Goal: Information Seeking & Learning: Learn about a topic

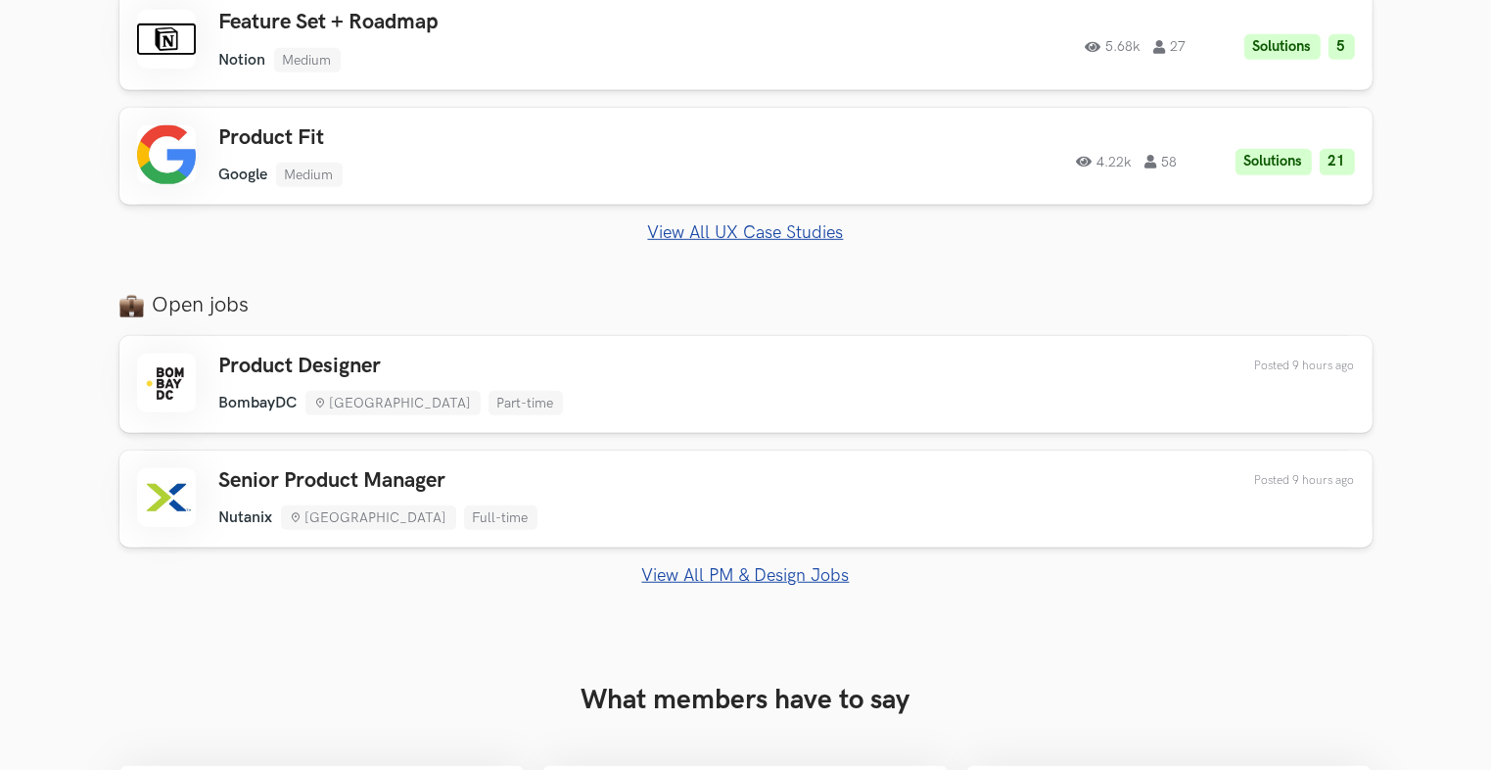
scroll to position [1155, 0]
click at [728, 581] on link "View All PM & Design Jobs" at bounding box center [745, 575] width 1253 height 21
click at [730, 577] on link "View All PM & Design Jobs" at bounding box center [745, 575] width 1253 height 21
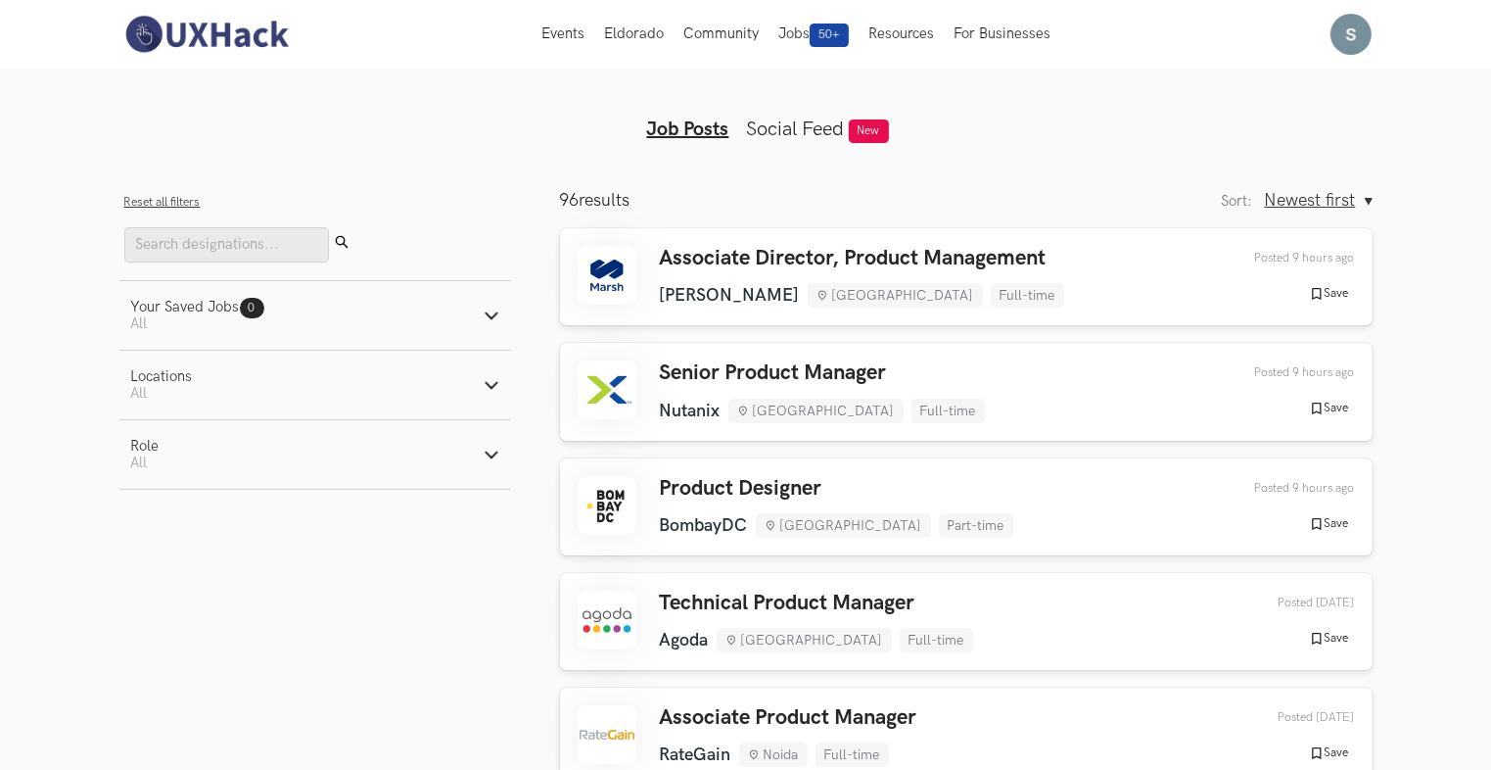
click at [188, 37] on img at bounding box center [206, 34] width 174 height 41
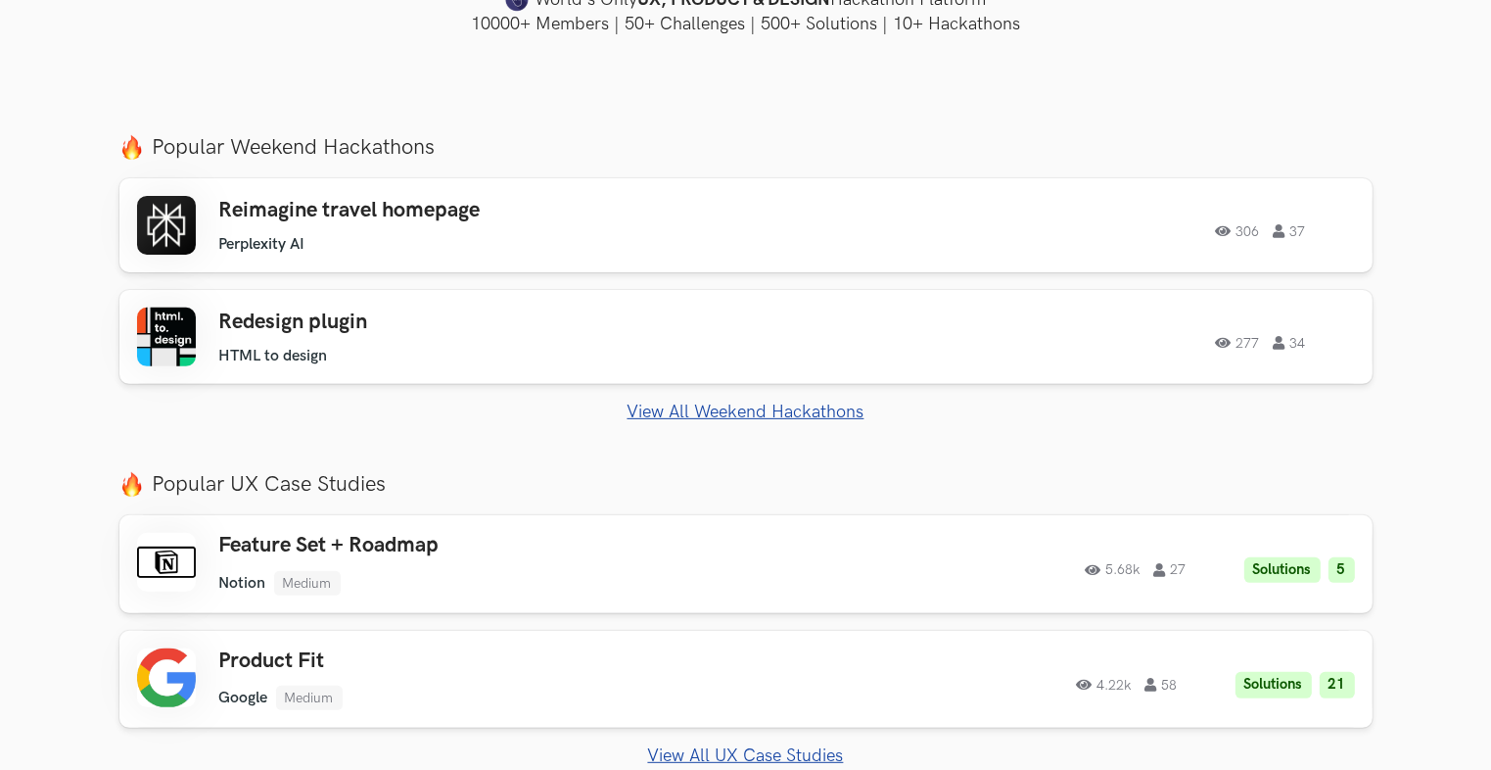
scroll to position [631, 0]
click at [718, 421] on link "View All Weekend Hackathons" at bounding box center [745, 413] width 1253 height 21
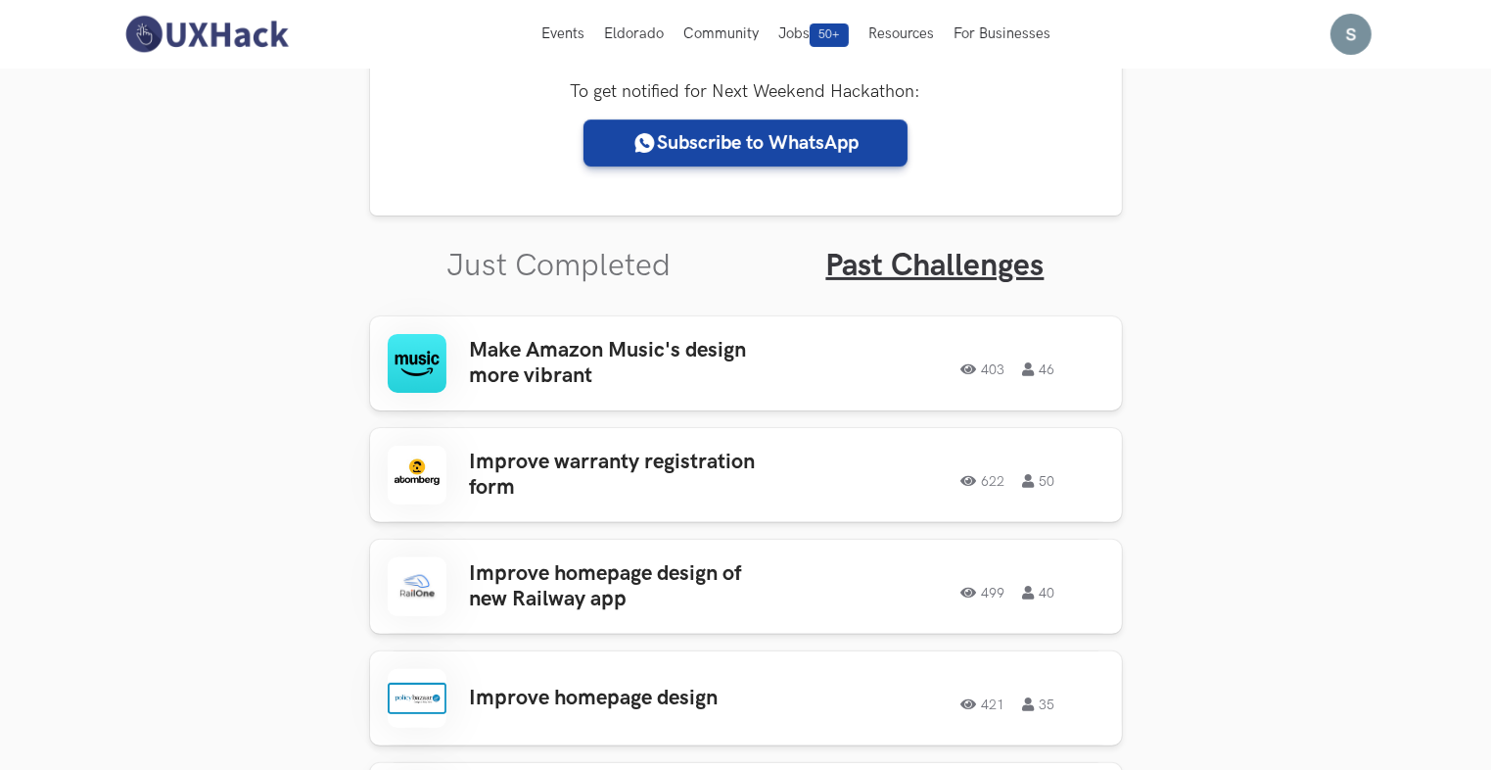
scroll to position [457, 0]
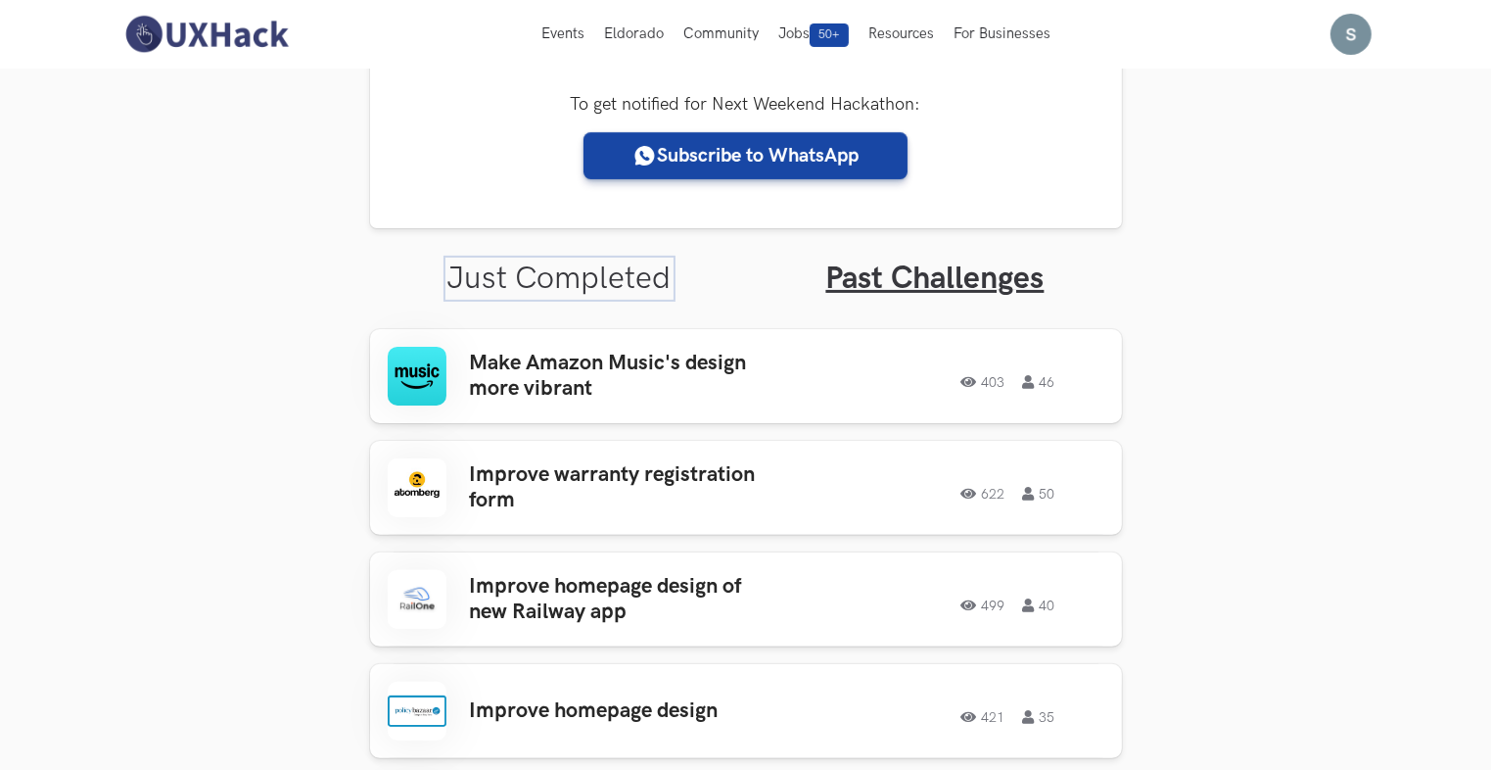
click at [615, 271] on link "Just Completed" at bounding box center [559, 278] width 224 height 38
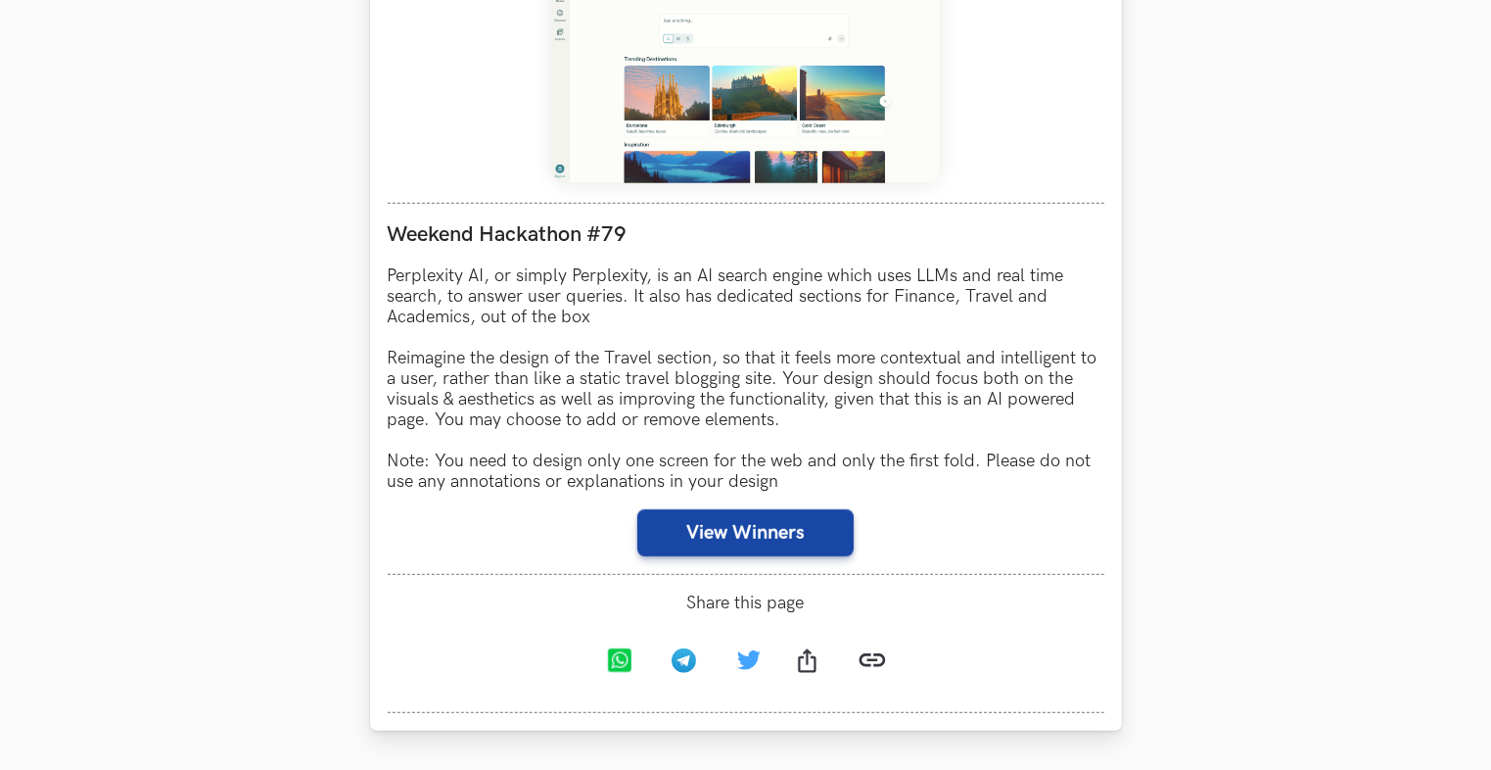
scroll to position [990, 0]
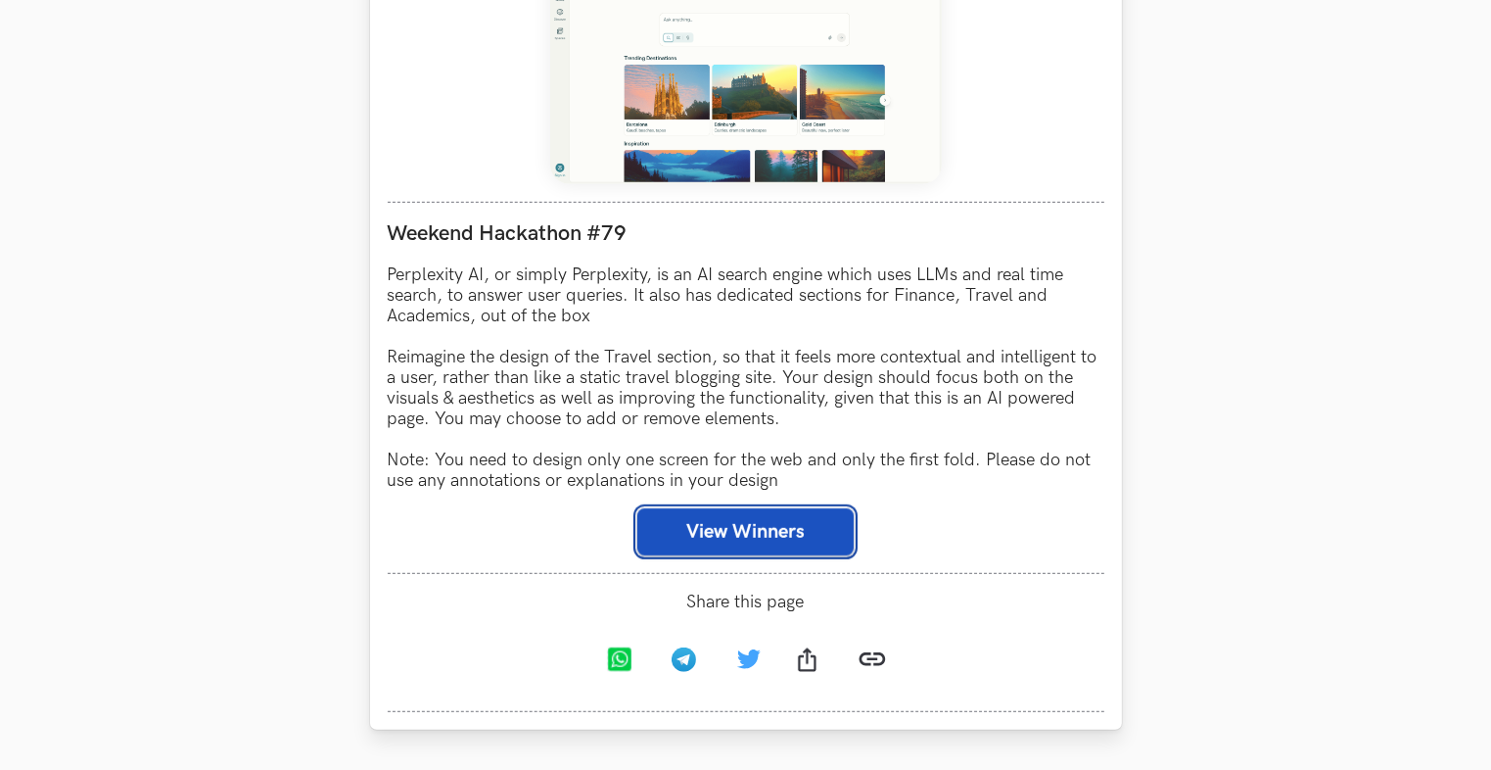
click at [748, 530] on button "View Winners" at bounding box center [745, 531] width 216 height 47
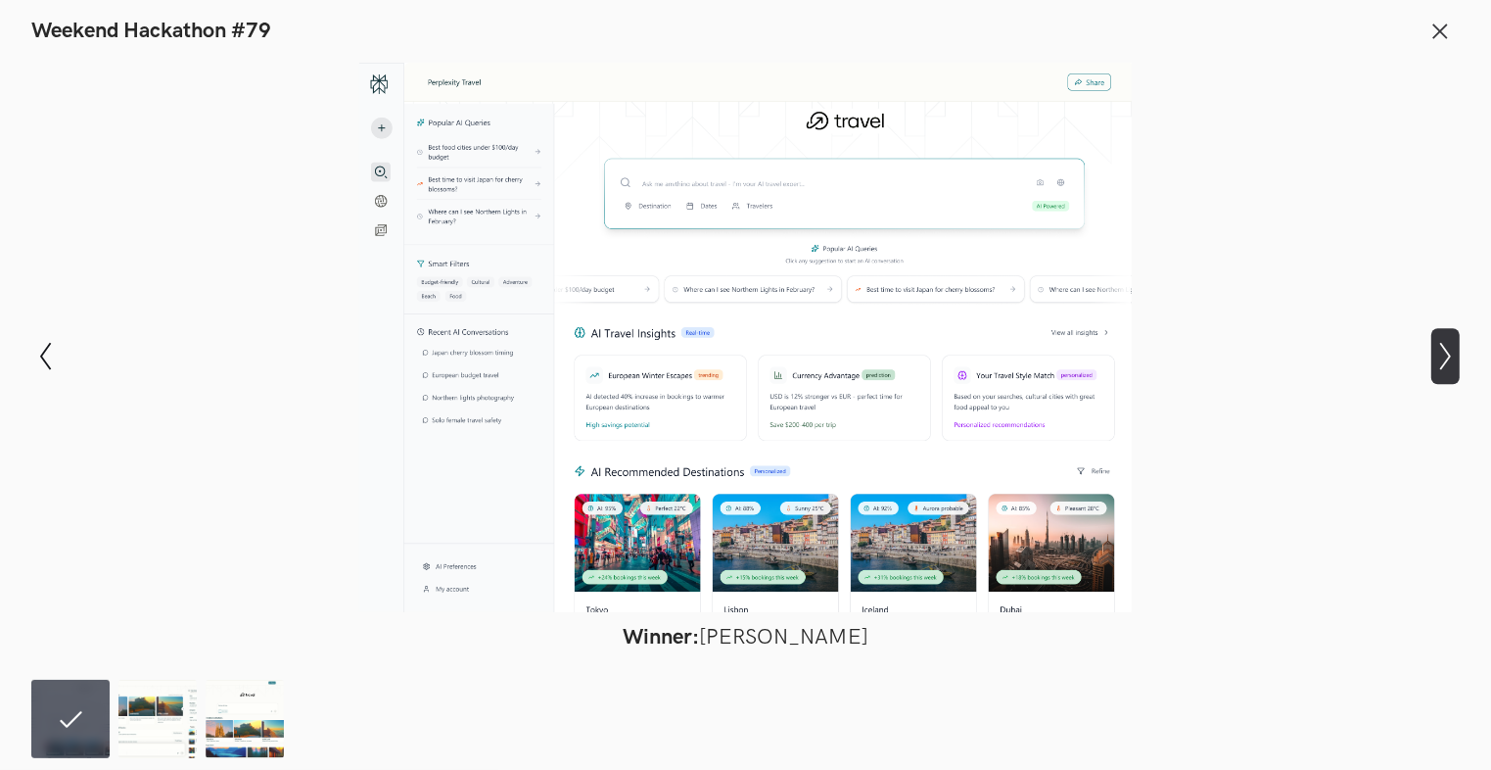
click at [1444, 344] on icon "Show next slide" at bounding box center [1445, 356] width 28 height 28
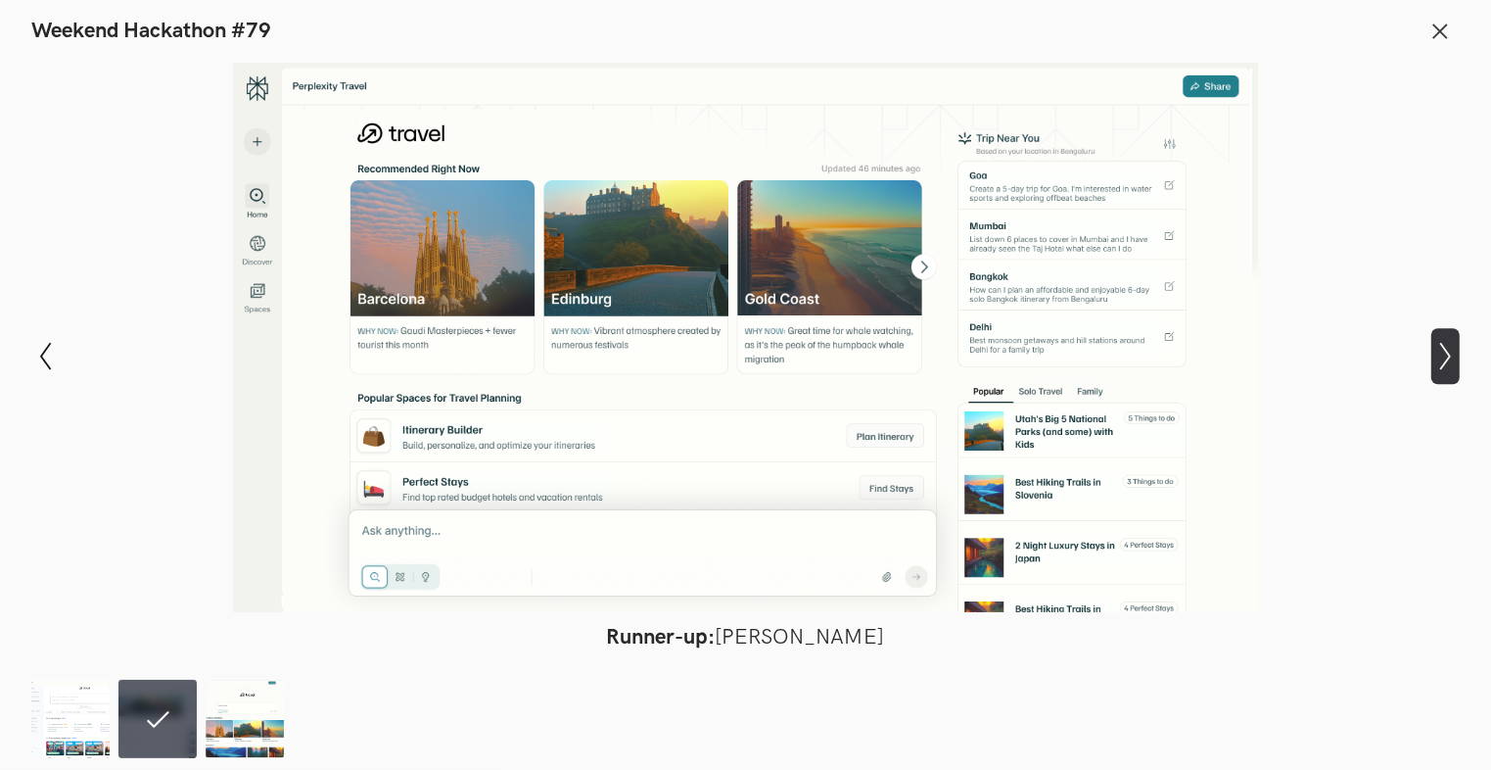
click at [1444, 344] on icon "Show next slide" at bounding box center [1445, 356] width 28 height 28
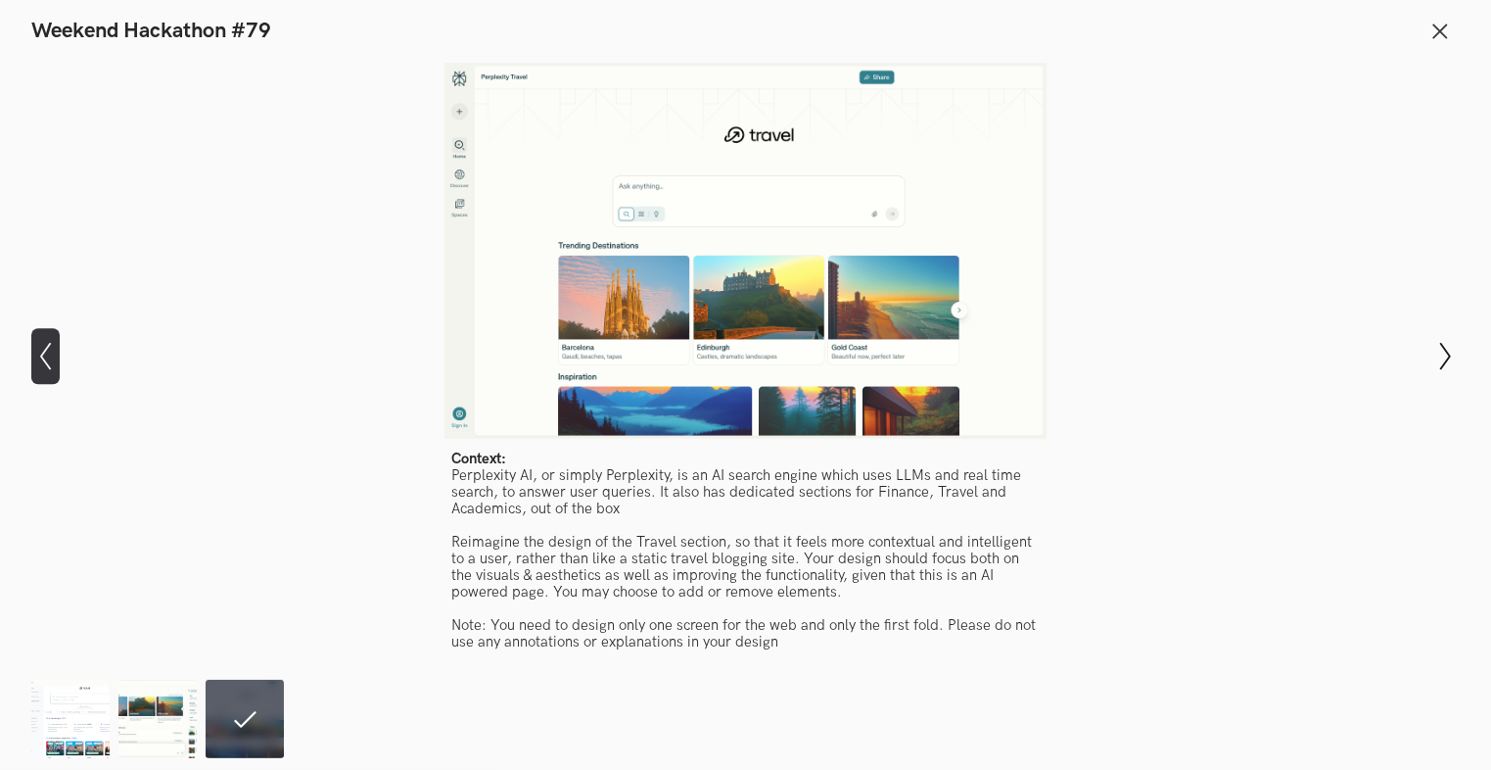
click at [31, 360] on icon "Show previous slide" at bounding box center [45, 356] width 28 height 28
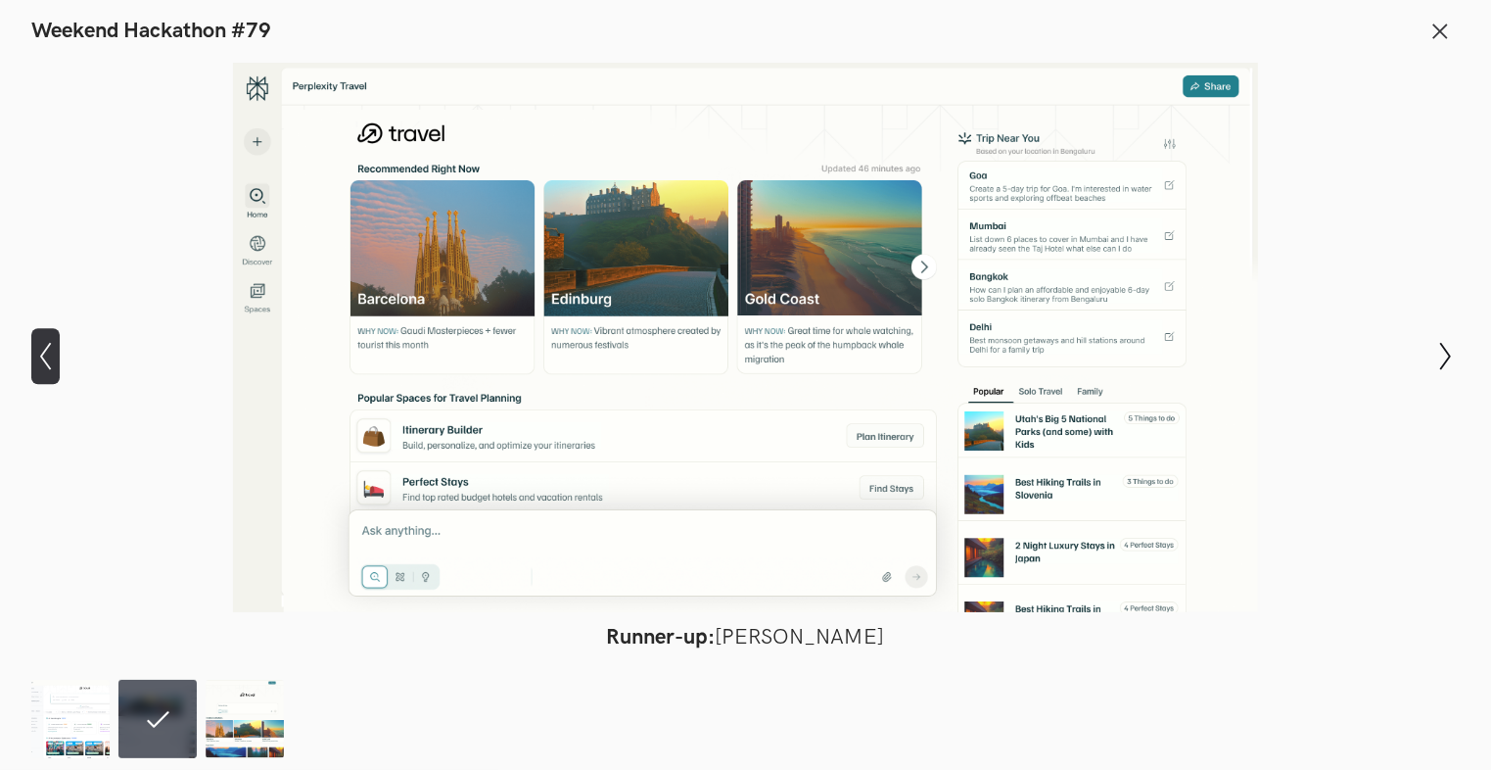
click at [31, 360] on icon "Show previous slide" at bounding box center [45, 356] width 28 height 28
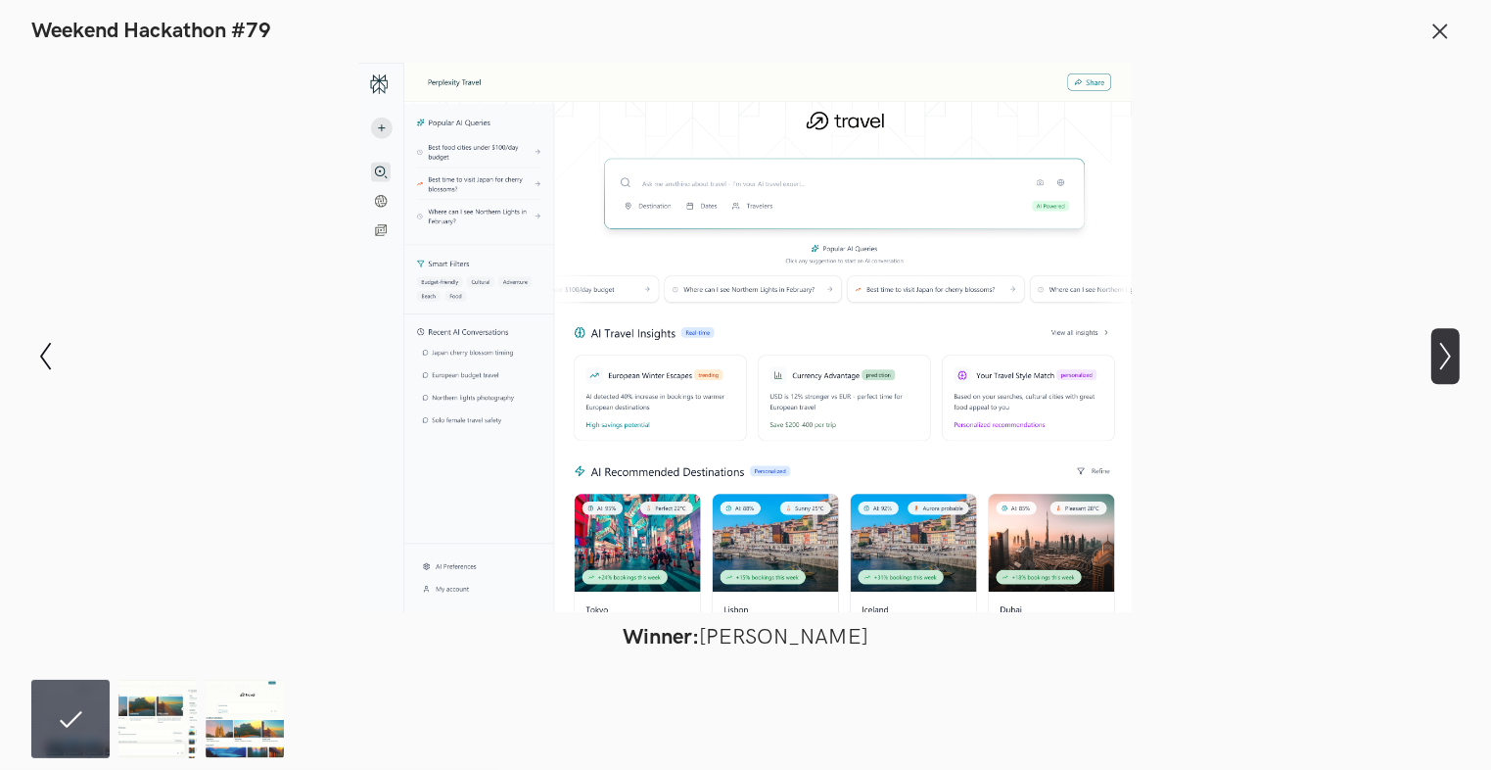
click at [1455, 356] on icon "Show next slide" at bounding box center [1445, 356] width 28 height 28
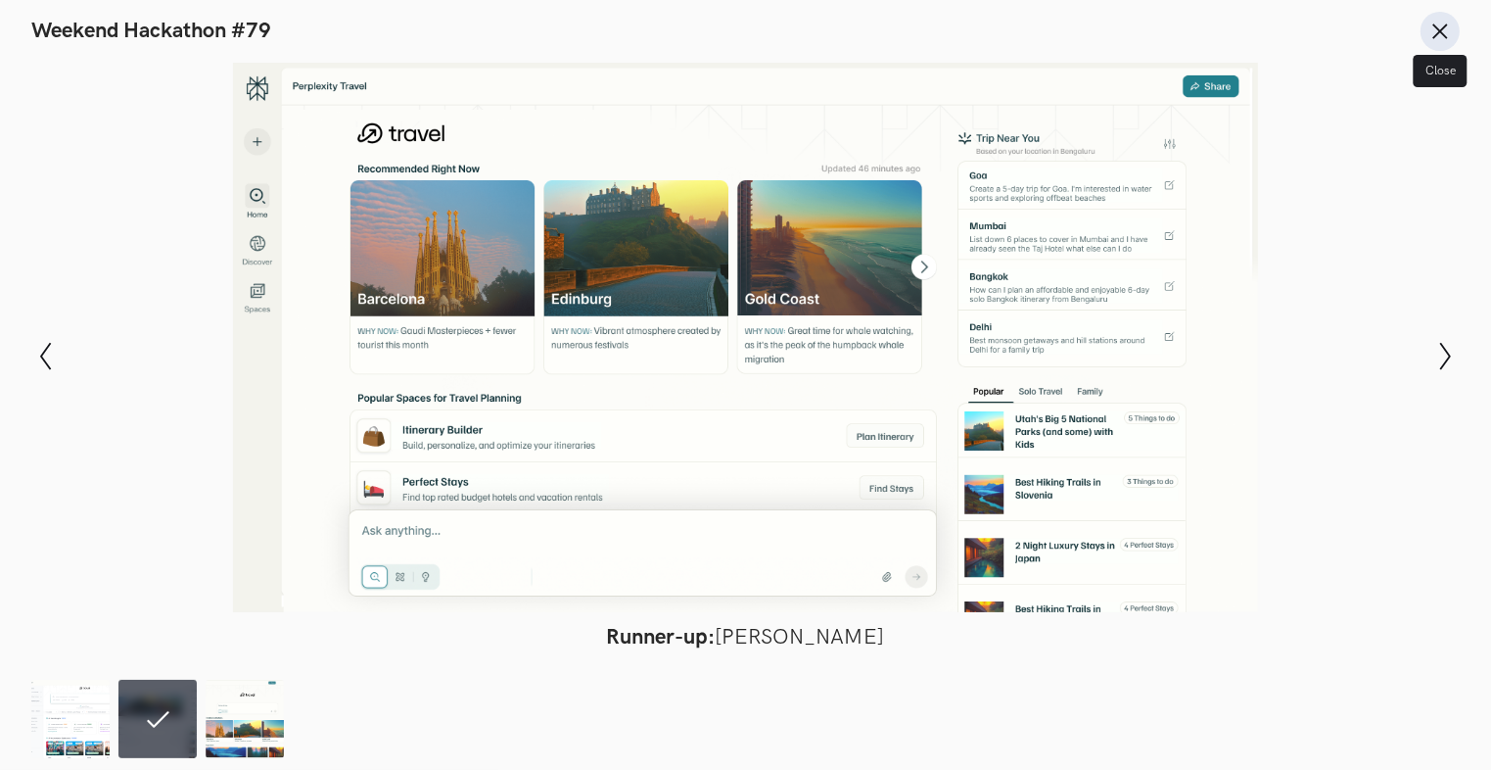
click at [1439, 33] on icon at bounding box center [1440, 32] width 22 height 22
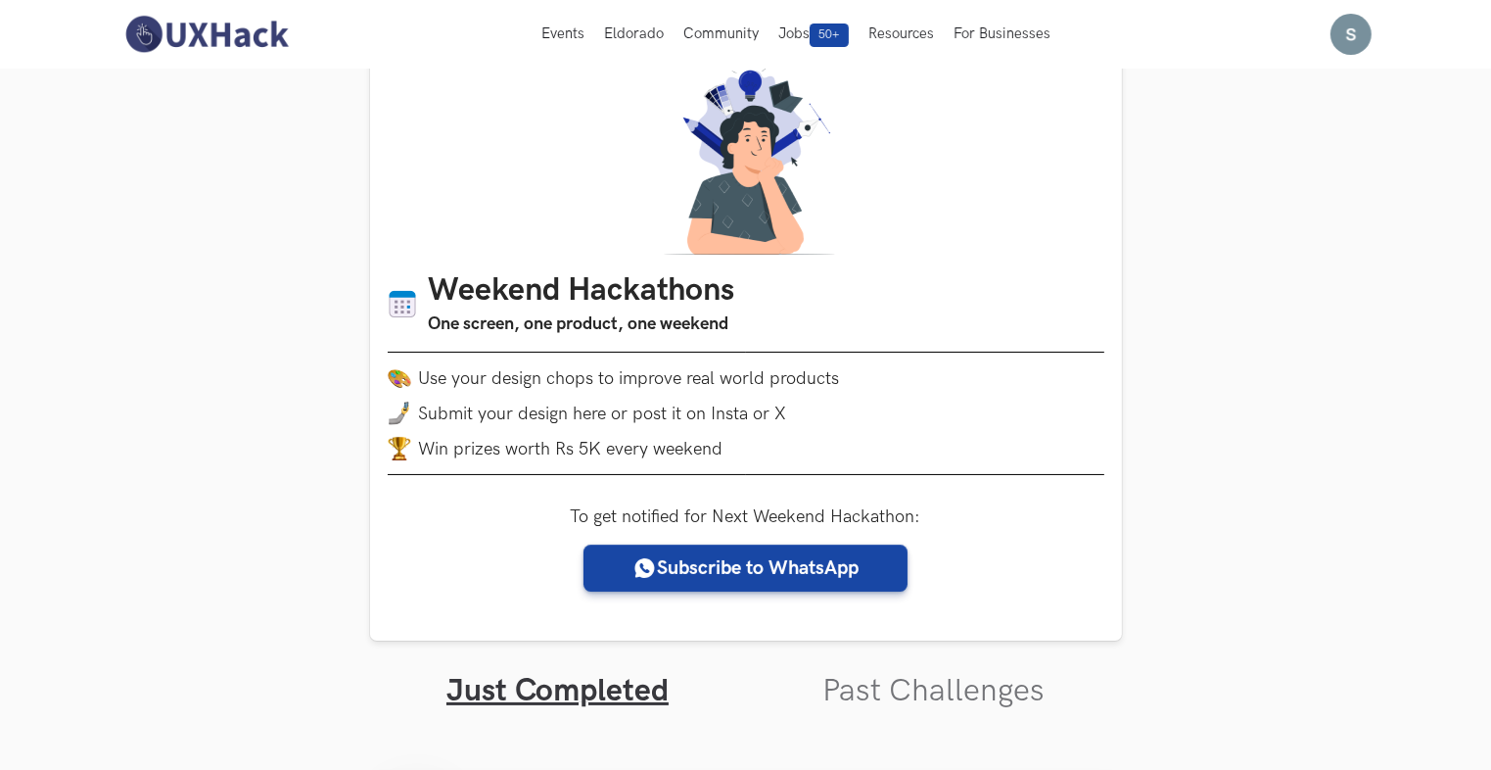
scroll to position [0, 0]
